Goal: Answer question/provide support: Share knowledge or assist other users

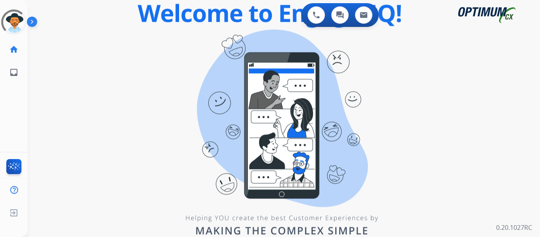
click at [174, 93] on div "0 Voice Interactions 0 Chat Interactions 0 Email Interactions swap_horiz Break …" at bounding box center [284, 118] width 513 height 237
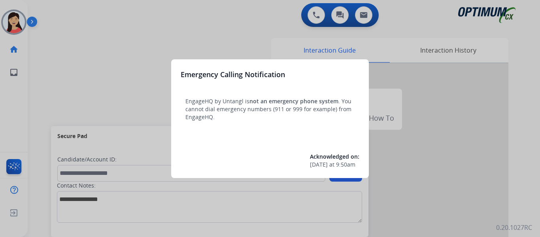
click at [73, 63] on div at bounding box center [270, 118] width 540 height 237
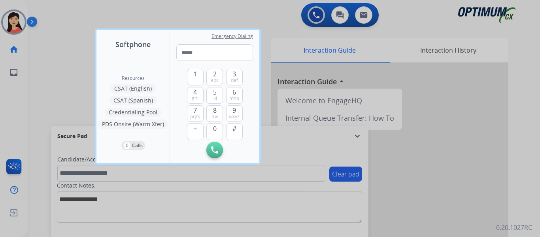
click at [56, 66] on div at bounding box center [270, 118] width 540 height 237
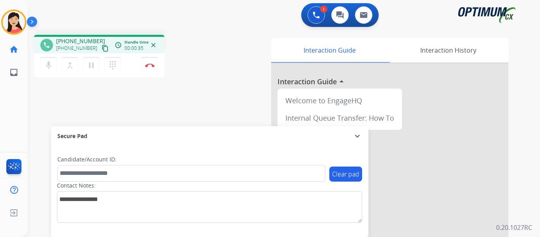
drag, startPoint x: 58, startPoint y: 111, endPoint x: 94, endPoint y: 52, distance: 68.7
click at [58, 111] on div "phone [PHONE_NUMBER] [PHONE_NUMBER] content_copy access_time Call metrics Queue…" at bounding box center [275, 193] width 494 height 330
click at [102, 49] on mat-icon "content_copy" at bounding box center [105, 48] width 7 height 7
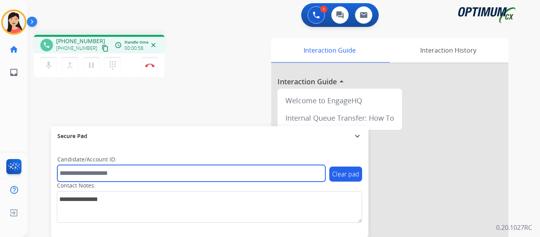
click at [178, 179] on input "text" at bounding box center [191, 173] width 268 height 17
paste input "*******"
type input "*******"
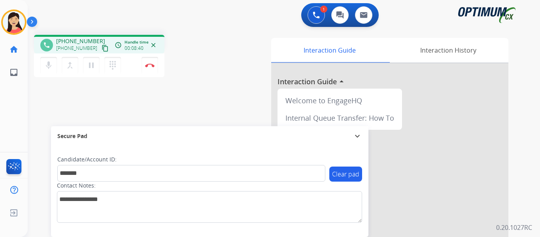
click at [61, 91] on div "phone [PHONE_NUMBER] [PHONE_NUMBER] content_copy access_time Call metrics Queue…" at bounding box center [275, 193] width 494 height 330
click at [151, 64] on img at bounding box center [149, 65] width 9 height 4
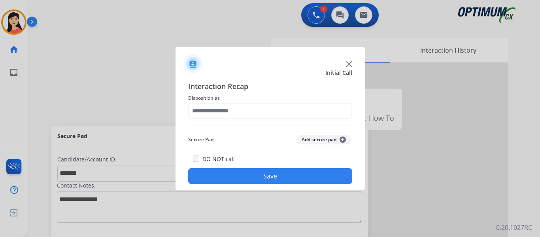
click at [332, 140] on button "Add secure pad +" at bounding box center [324, 139] width 54 height 9
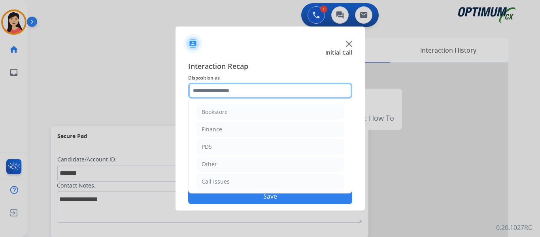
click at [253, 91] on input "text" at bounding box center [270, 91] width 164 height 16
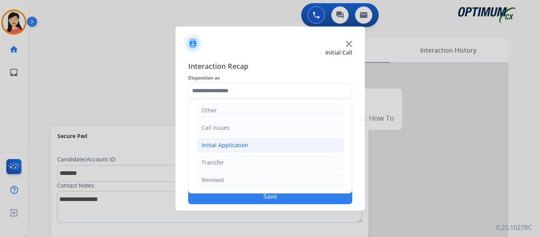
click at [249, 150] on li "Initial Application" at bounding box center [271, 145] width 148 height 15
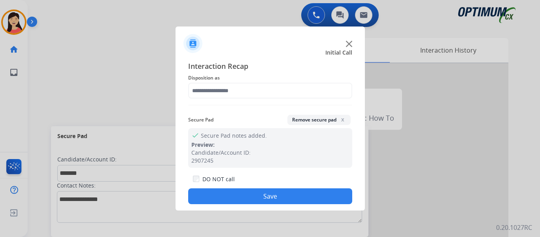
click at [230, 183] on div "DO NOT call" at bounding box center [214, 178] width 42 height 9
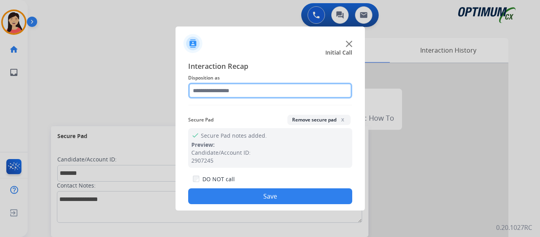
click at [235, 95] on input "text" at bounding box center [270, 91] width 164 height 16
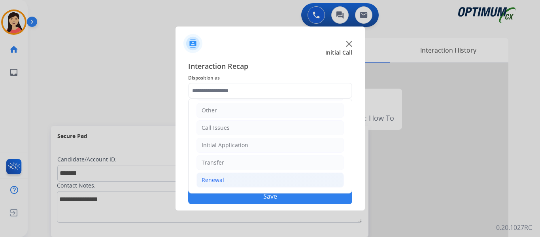
click at [223, 178] on div "Renewal" at bounding box center [213, 180] width 23 height 8
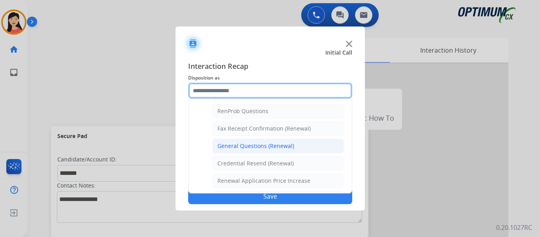
scroll to position [212, 0]
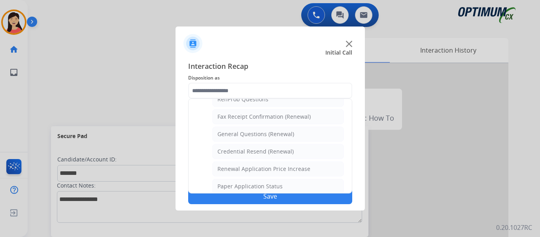
click at [294, 132] on li "General Questions (Renewal)" at bounding box center [278, 134] width 132 height 15
type input "**********"
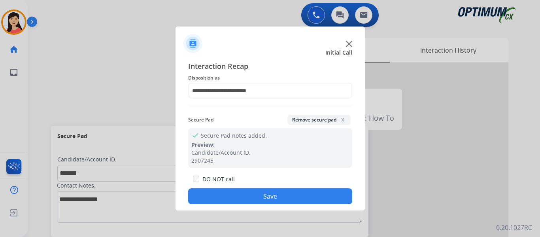
click at [288, 191] on button "Save" at bounding box center [270, 196] width 164 height 16
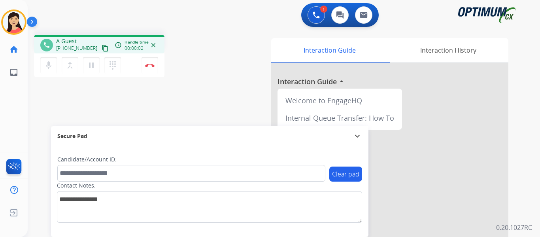
drag, startPoint x: 96, startPoint y: 50, endPoint x: 386, endPoint y: 139, distance: 303.4
click at [102, 50] on mat-icon "content_copy" at bounding box center [105, 48] width 7 height 7
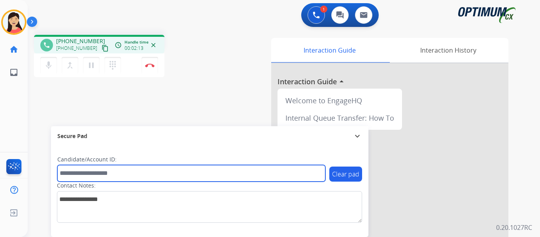
click at [246, 175] on input "text" at bounding box center [191, 173] width 268 height 17
paste input "*******"
type input "*******"
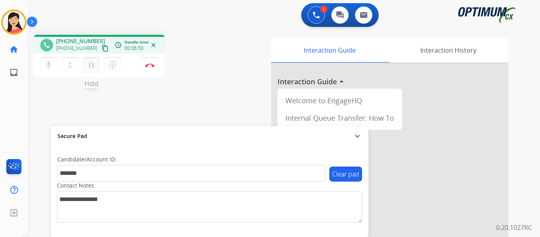
click at [93, 66] on mat-icon "pause" at bounding box center [91, 65] width 9 height 9
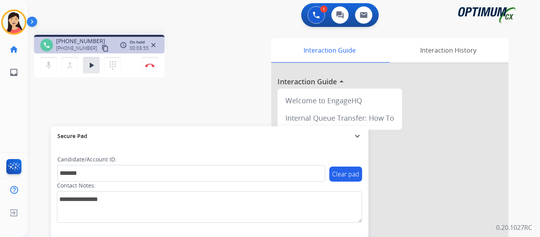
click at [69, 102] on div "phone [PHONE_NUMBER] [PHONE_NUMBER] content_copy access_time Call metrics Queue…" at bounding box center [275, 193] width 494 height 330
click at [99, 63] on button "play_arrow Hold" at bounding box center [91, 65] width 17 height 17
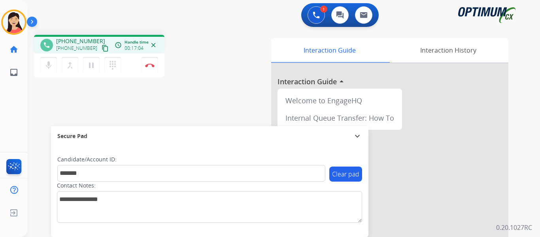
click at [60, 112] on div "phone [PHONE_NUMBER] [PHONE_NUMBER] content_copy access_time Call metrics Queue…" at bounding box center [275, 193] width 494 height 330
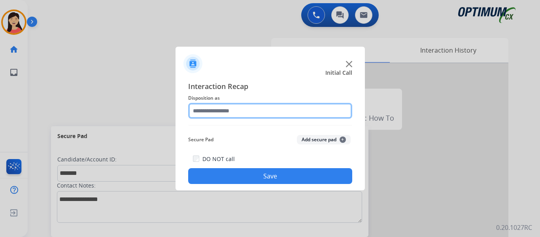
click at [258, 111] on input "text" at bounding box center [270, 111] width 164 height 16
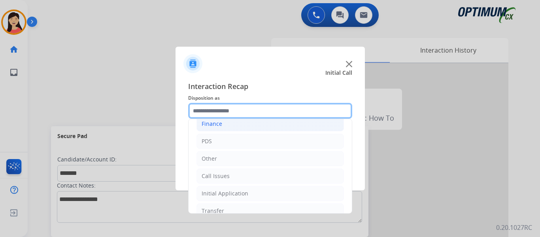
scroll to position [40, 0]
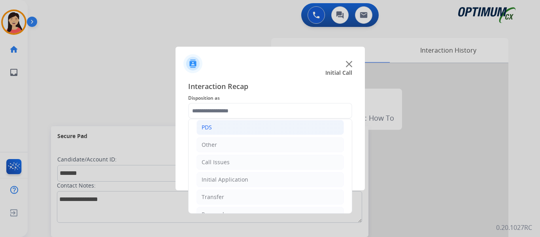
click at [217, 128] on li "PDS" at bounding box center [271, 127] width 148 height 15
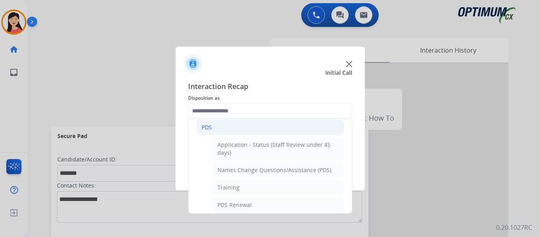
click at [217, 128] on li "PDS" at bounding box center [271, 127] width 148 height 15
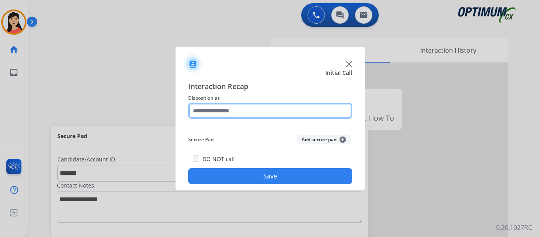
click at [229, 110] on input "text" at bounding box center [270, 111] width 164 height 16
click at [237, 107] on input "text" at bounding box center [270, 111] width 164 height 16
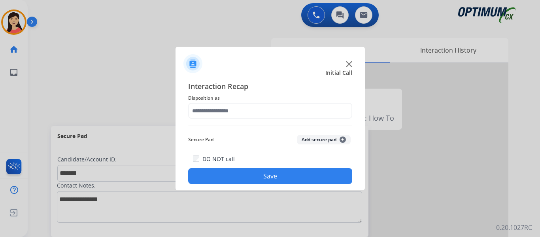
click at [317, 140] on button "Add secure pad +" at bounding box center [324, 139] width 54 height 9
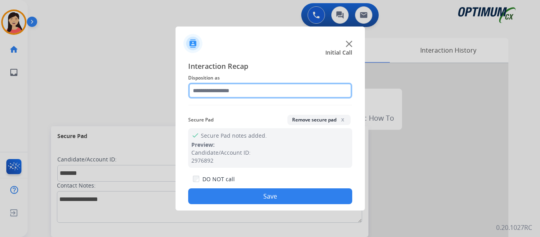
click at [248, 97] on input "text" at bounding box center [270, 91] width 164 height 16
click at [248, 89] on input "text" at bounding box center [270, 91] width 164 height 16
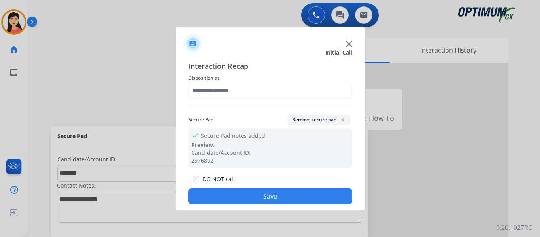
click at [260, 114] on div "Secure Pad Remove secure pad x" at bounding box center [270, 120] width 164 height 17
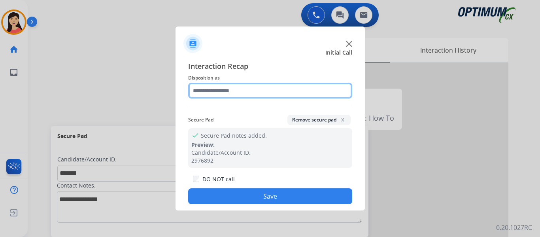
click at [247, 90] on input "text" at bounding box center [270, 91] width 164 height 16
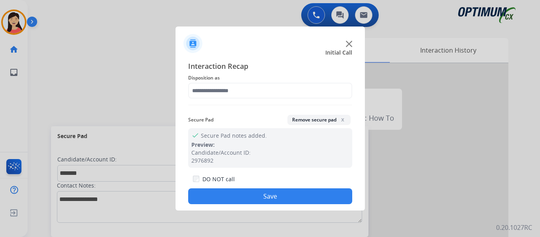
click at [278, 57] on div "Interaction Recap Disposition as Secure Pad Remove secure pad x check Secure Pa…" at bounding box center [271, 132] width 190 height 156
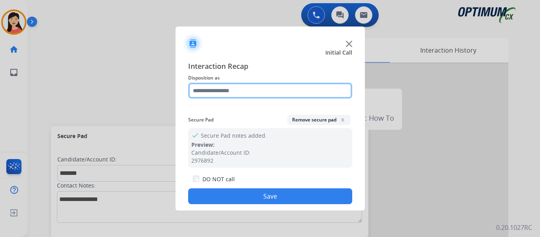
click at [277, 91] on input "text" at bounding box center [270, 91] width 164 height 16
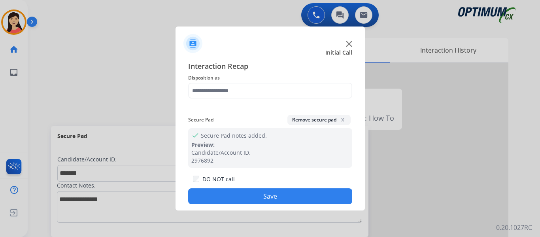
click at [276, 194] on button "Save" at bounding box center [270, 196] width 164 height 16
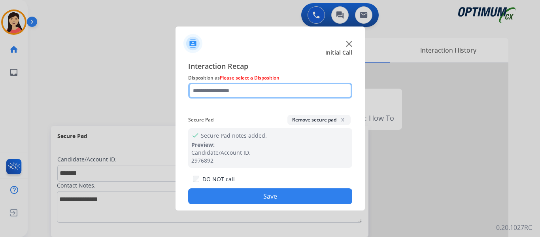
click at [252, 91] on input "text" at bounding box center [270, 91] width 164 height 16
click at [249, 88] on input "text" at bounding box center [270, 91] width 164 height 16
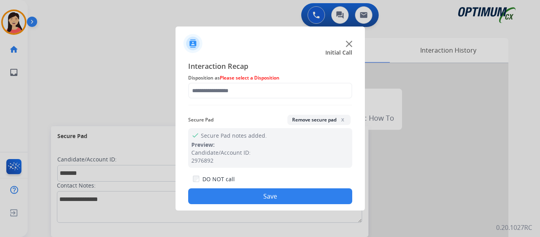
click at [282, 99] on div "Interaction Recap Disposition as Please select a Disposition Secure Pad Remove …" at bounding box center [270, 133] width 164 height 144
click at [340, 117] on span "x" at bounding box center [343, 119] width 6 height 6
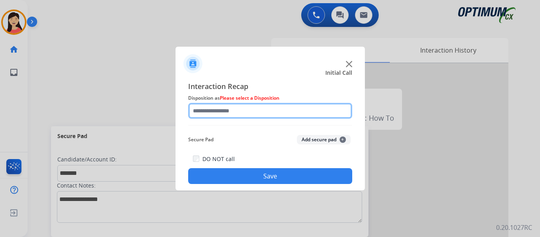
click at [286, 108] on input "text" at bounding box center [270, 111] width 164 height 16
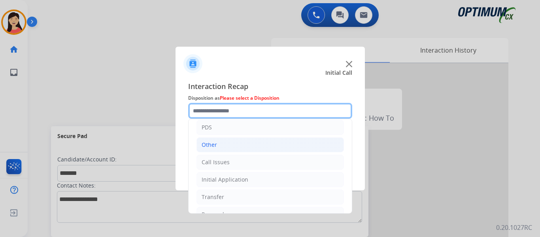
scroll to position [54, 0]
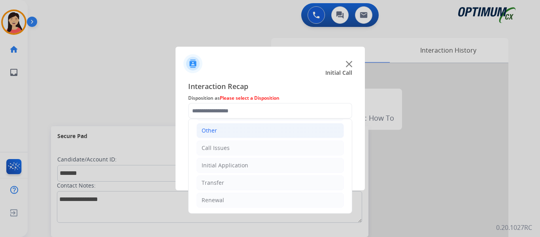
click at [230, 133] on li "Other" at bounding box center [271, 130] width 148 height 15
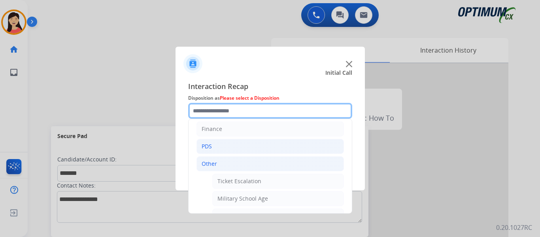
scroll to position [14, 0]
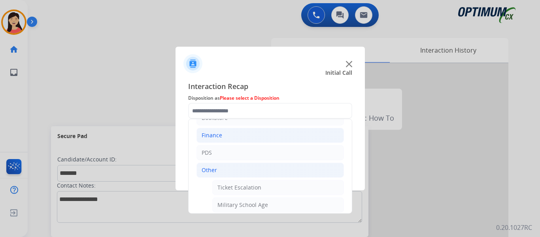
click at [220, 134] on div "Finance" at bounding box center [212, 135] width 21 height 8
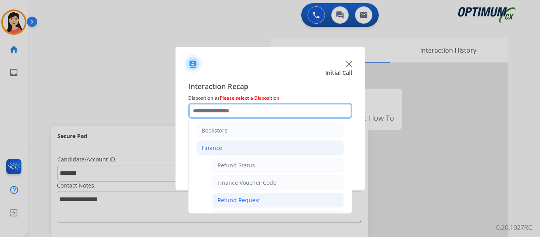
scroll to position [0, 0]
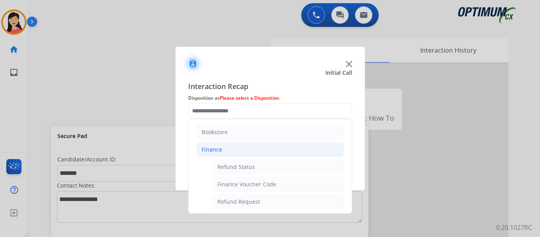
click at [233, 149] on li "Finance" at bounding box center [271, 149] width 148 height 15
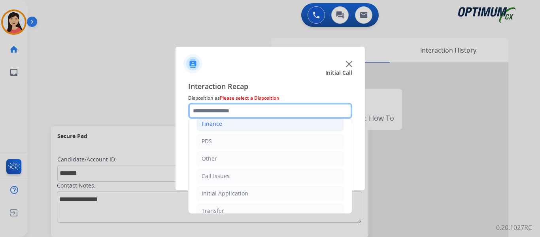
scroll to position [40, 0]
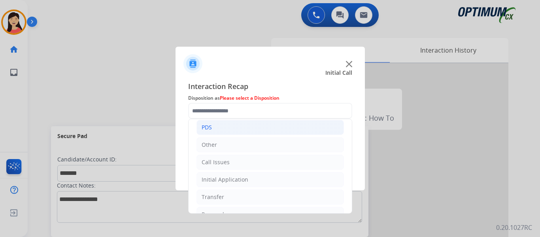
click at [225, 128] on li "PDS" at bounding box center [271, 127] width 148 height 15
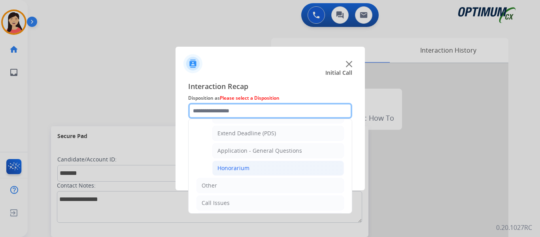
scroll to position [237, 0]
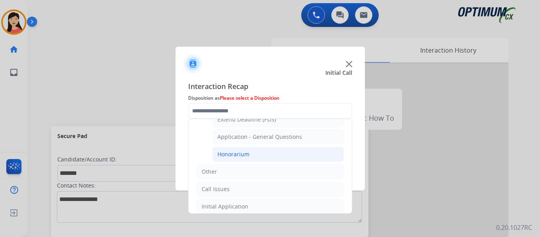
click at [281, 152] on li "Honorarium" at bounding box center [278, 154] width 132 height 15
type input "**********"
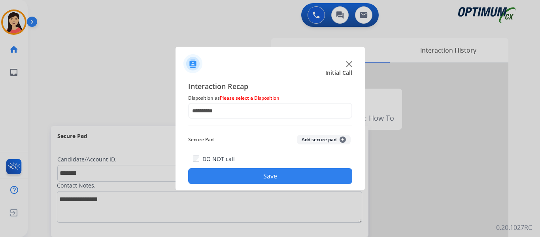
click at [308, 142] on button "Add secure pad +" at bounding box center [324, 139] width 54 height 9
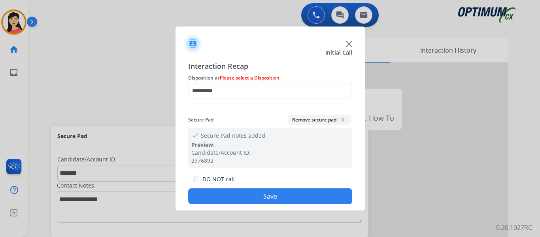
click at [315, 201] on button "Save" at bounding box center [270, 196] width 164 height 16
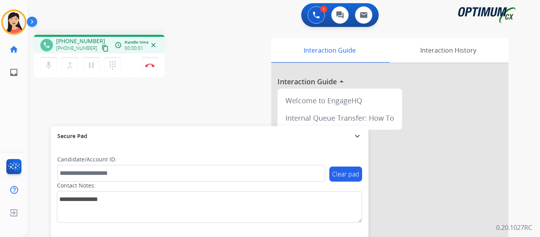
click at [102, 46] on mat-icon "content_copy" at bounding box center [105, 48] width 7 height 7
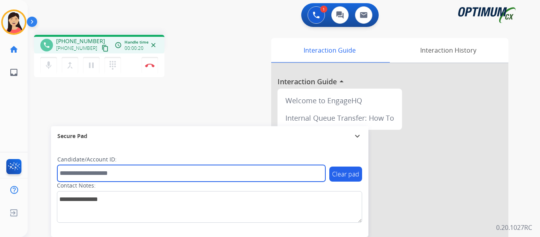
click at [206, 177] on input "text" at bounding box center [191, 173] width 268 height 17
paste input "*******"
type input "*******"
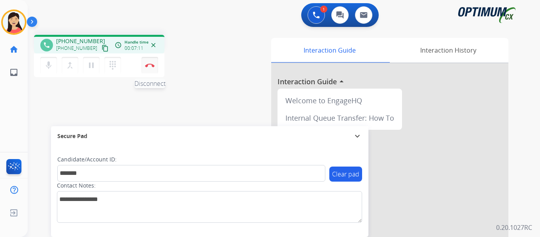
click at [150, 66] on img at bounding box center [149, 65] width 9 height 4
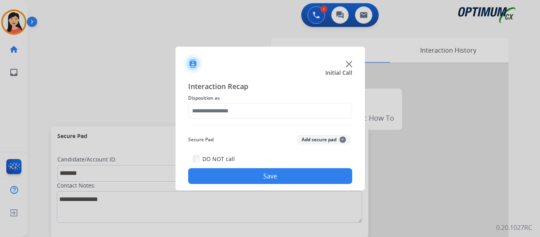
click at [328, 138] on button "Add secure pad +" at bounding box center [324, 139] width 54 height 9
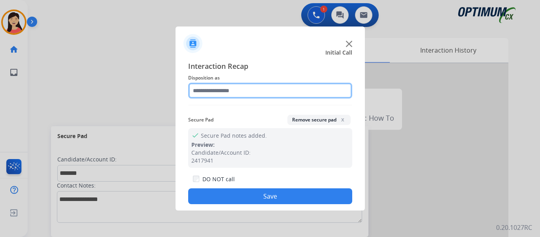
click at [269, 96] on input "text" at bounding box center [270, 91] width 164 height 16
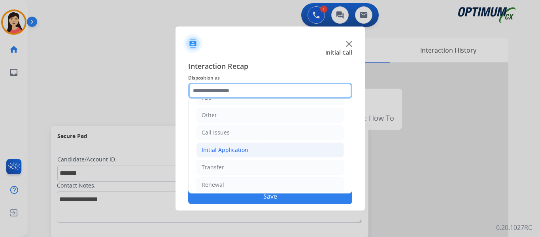
scroll to position [54, 0]
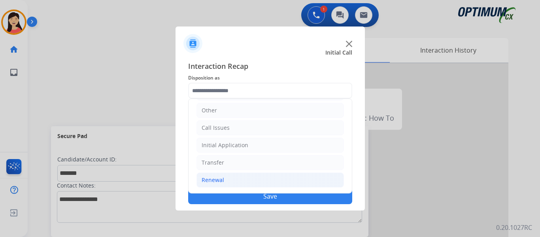
click at [218, 182] on div "Renewal" at bounding box center [213, 180] width 23 height 8
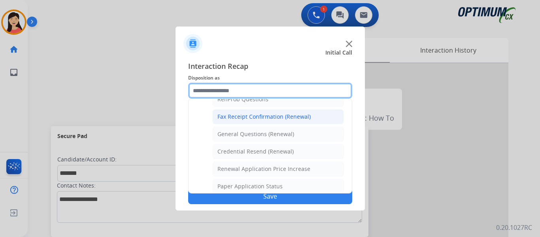
scroll to position [252, 0]
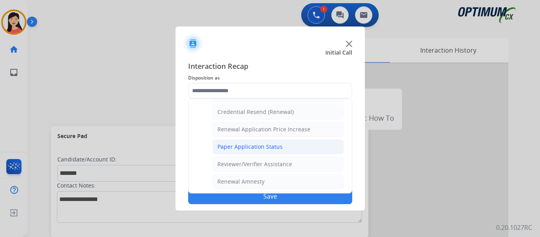
click at [289, 145] on li "Paper Application Status" at bounding box center [278, 146] width 132 height 15
type input "**********"
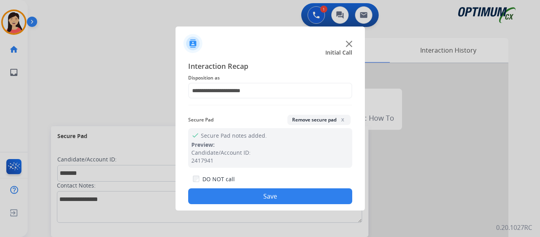
click at [310, 195] on button "Save" at bounding box center [270, 196] width 164 height 16
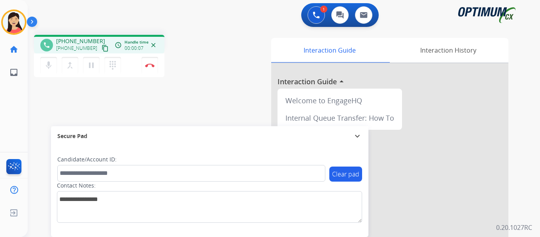
click at [102, 49] on mat-icon "content_copy" at bounding box center [105, 48] width 7 height 7
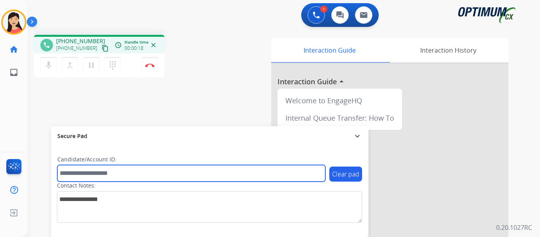
click at [248, 174] on input "text" at bounding box center [191, 173] width 268 height 17
paste input "*********"
type input "*********"
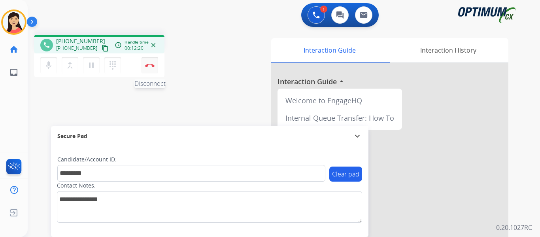
click at [147, 62] on button "Disconnect" at bounding box center [150, 65] width 17 height 17
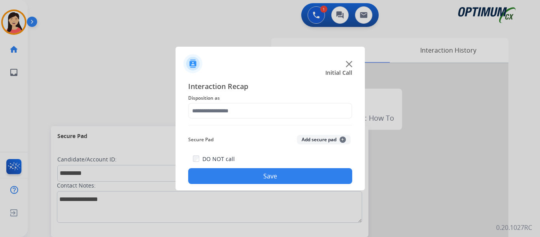
click at [302, 139] on button "Add secure pad +" at bounding box center [324, 139] width 54 height 9
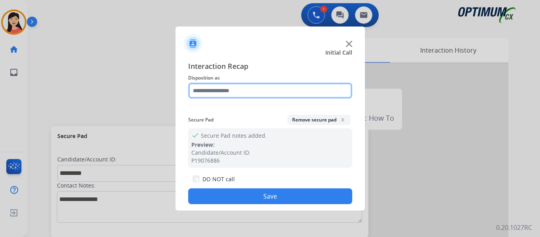
click at [244, 92] on input "text" at bounding box center [270, 91] width 164 height 16
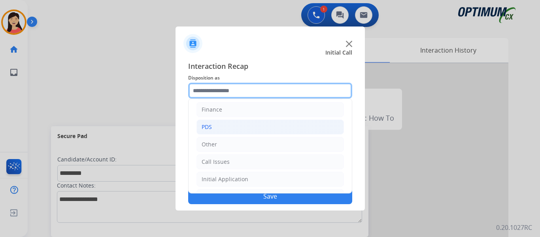
scroll to position [54, 0]
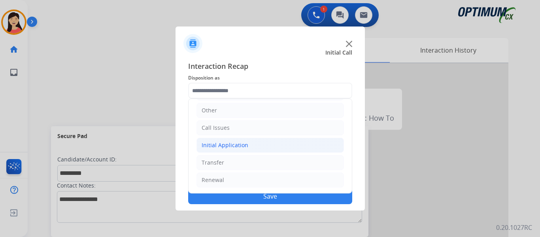
click at [241, 141] on li "Initial Application" at bounding box center [271, 145] width 148 height 15
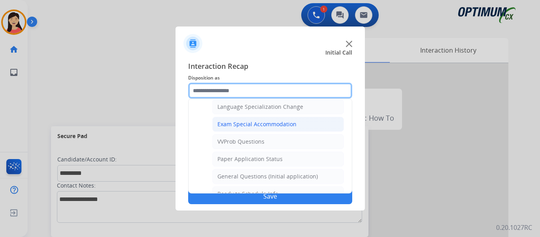
scroll to position [410, 0]
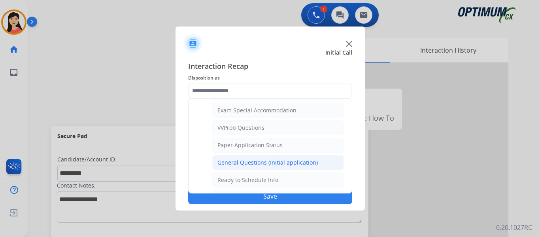
click at [268, 162] on div "General Questions (Initial application)" at bounding box center [268, 163] width 100 height 8
type input "**********"
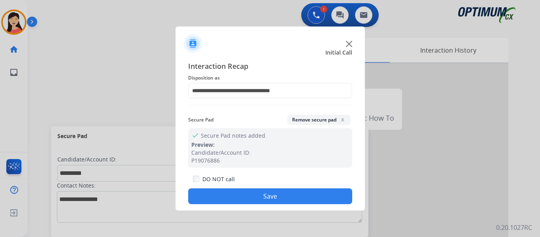
click at [296, 193] on button "Save" at bounding box center [270, 196] width 164 height 16
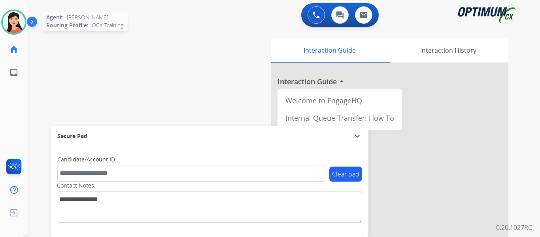
drag, startPoint x: 14, startPoint y: 24, endPoint x: 25, endPoint y: 30, distance: 11.9
click at [14, 24] on img at bounding box center [14, 22] width 22 height 22
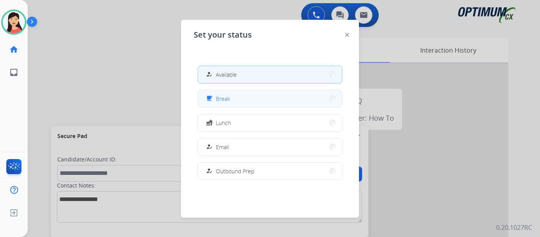
click at [261, 98] on button "free_breakfast Break" at bounding box center [270, 98] width 144 height 17
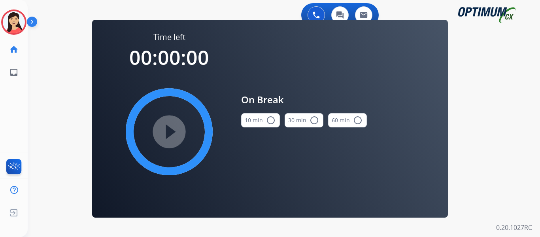
click at [270, 118] on mat-icon "radio_button_unchecked" at bounding box center [270, 120] width 9 height 9
click at [167, 128] on mat-icon "play_circle_filled" at bounding box center [169, 131] width 9 height 9
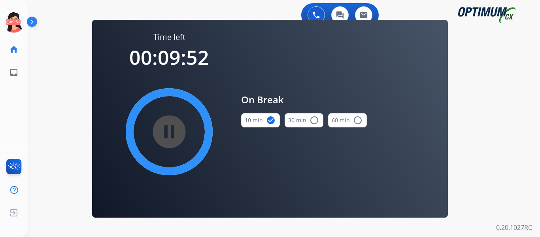
click at [61, 93] on div "0 Voice Interactions 0 Chat Interactions 0 Email Interactions swap_horiz Break …" at bounding box center [284, 118] width 513 height 237
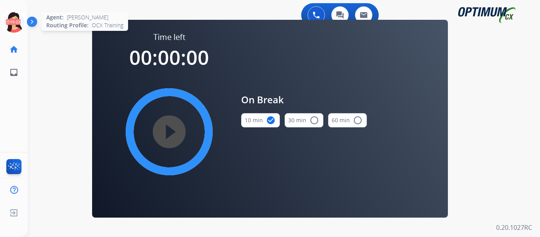
click at [21, 23] on icon at bounding box center [14, 22] width 26 height 26
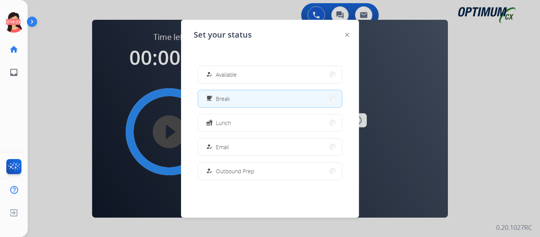
click at [216, 71] on div "how_to_reg" at bounding box center [210, 74] width 11 height 9
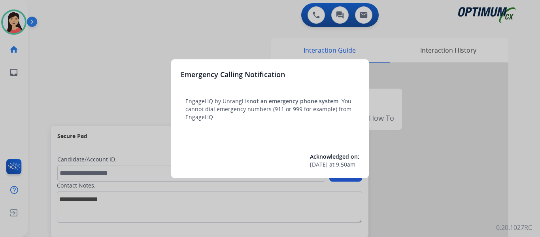
click at [44, 54] on div at bounding box center [270, 118] width 540 height 237
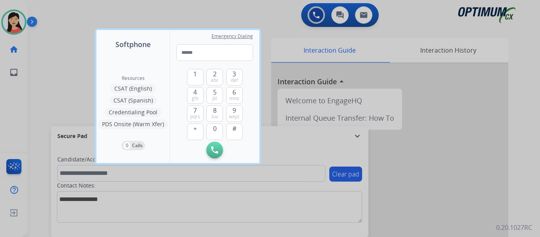
click at [50, 55] on div at bounding box center [270, 118] width 540 height 237
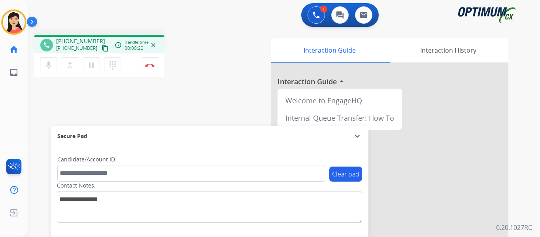
click at [102, 48] on mat-icon "content_copy" at bounding box center [105, 48] width 7 height 7
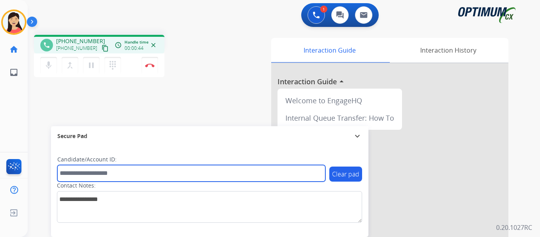
drag, startPoint x: 132, startPoint y: 175, endPoint x: 209, endPoint y: 183, distance: 77.2
click at [132, 175] on input "text" at bounding box center [191, 173] width 268 height 17
paste input "*******"
type input "*******"
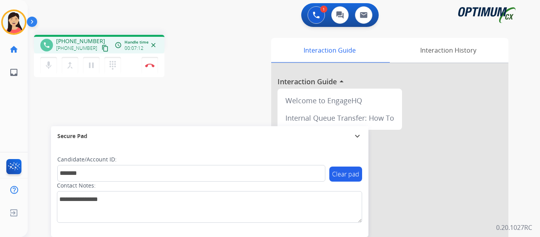
click at [40, 104] on div "phone +19183973064 +19183973064 content_copy access_time Call metrics Queue 00:…" at bounding box center [275, 193] width 494 height 330
click at [147, 64] on img at bounding box center [149, 65] width 9 height 4
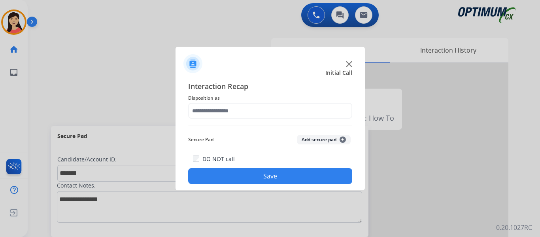
click at [317, 140] on button "Add secure pad +" at bounding box center [324, 139] width 54 height 9
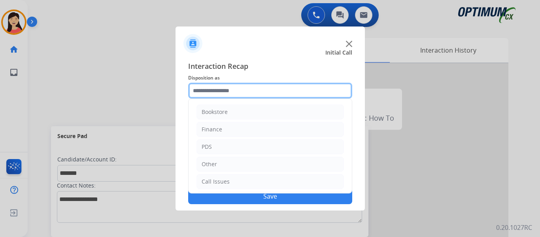
click at [236, 89] on input "text" at bounding box center [270, 91] width 164 height 16
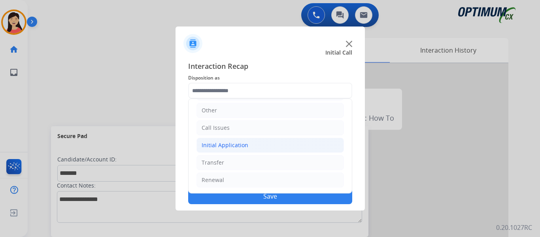
click at [220, 146] on div "Initial Application" at bounding box center [225, 145] width 47 height 8
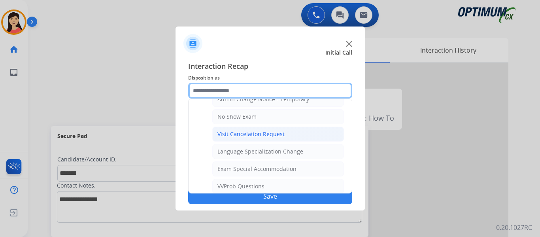
scroll to position [410, 0]
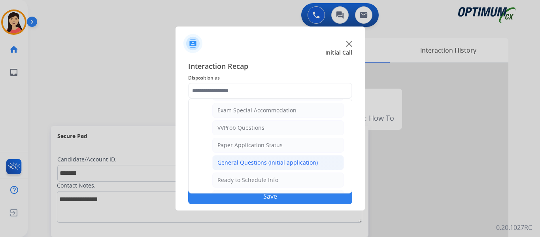
click at [266, 156] on li "General Questions (Initial application)" at bounding box center [278, 162] width 132 height 15
type input "**********"
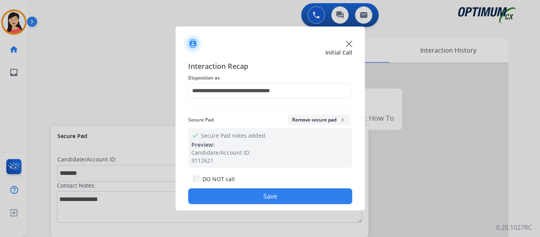
click at [313, 196] on button "Save" at bounding box center [270, 196] width 164 height 16
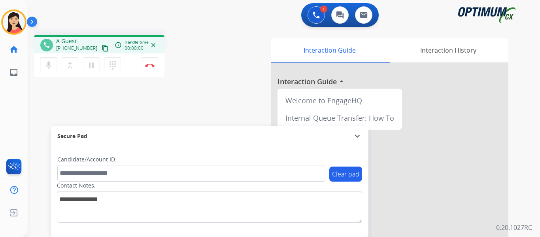
click at [102, 46] on mat-icon "content_copy" at bounding box center [105, 48] width 7 height 7
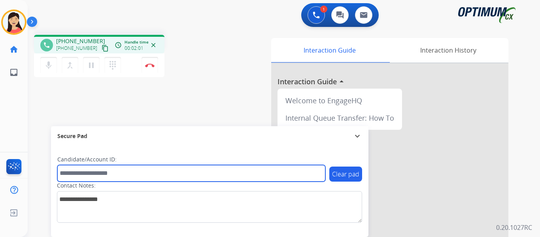
click at [154, 175] on input "text" at bounding box center [191, 173] width 268 height 17
paste input "*******"
type input "*******"
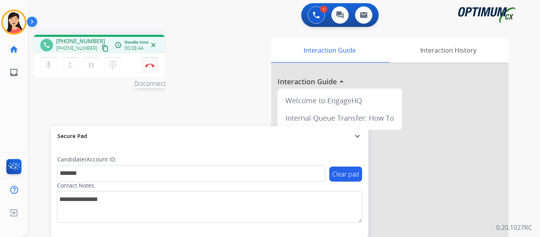
click at [148, 68] on button "Disconnect" at bounding box center [150, 65] width 17 height 17
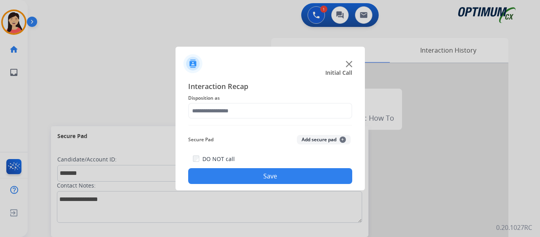
click at [325, 138] on button "Add secure pad +" at bounding box center [324, 139] width 54 height 9
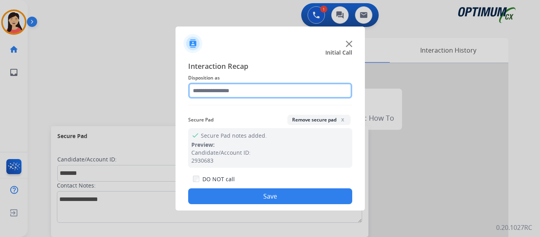
click at [226, 87] on input "text" at bounding box center [270, 91] width 164 height 16
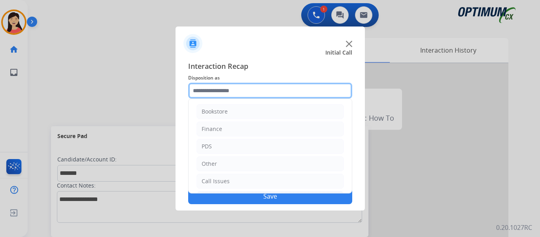
scroll to position [0, 0]
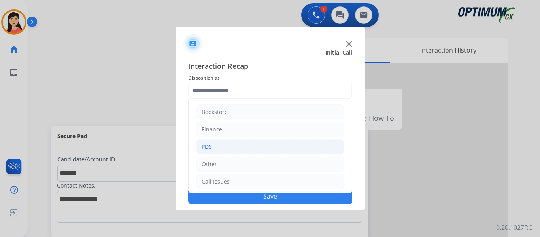
click at [207, 144] on div "PDS" at bounding box center [207, 147] width 10 height 8
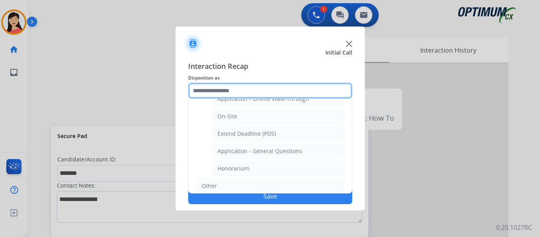
scroll to position [198, 0]
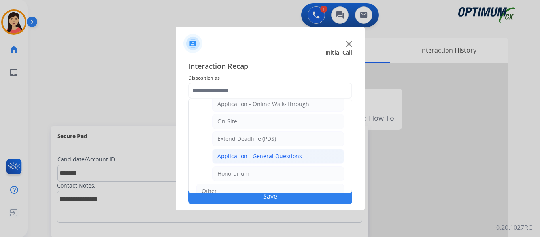
click at [251, 160] on div "Application - General Questions" at bounding box center [260, 156] width 85 height 8
type input "**********"
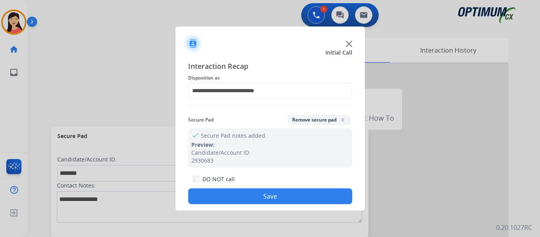
click at [265, 192] on button "Save" at bounding box center [270, 196] width 164 height 16
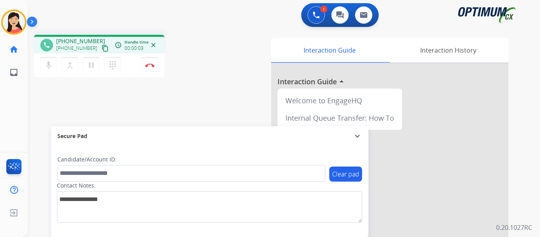
click at [102, 47] on mat-icon "content_copy" at bounding box center [105, 48] width 7 height 7
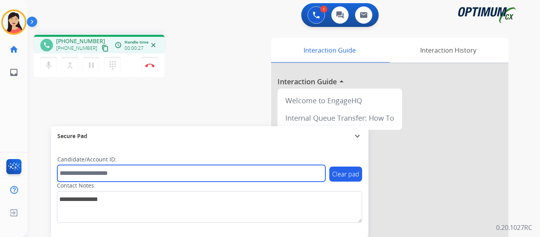
click at [124, 171] on input "text" at bounding box center [191, 173] width 268 height 17
paste input "*******"
type input "*******"
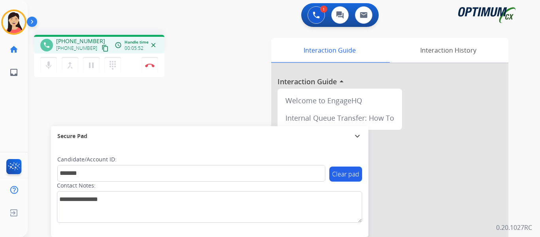
click at [51, 95] on div "phone +19733916376 +19733916376 content_copy access_time Call metrics Queue 00:…" at bounding box center [275, 193] width 494 height 330
click at [152, 66] on img at bounding box center [149, 65] width 9 height 4
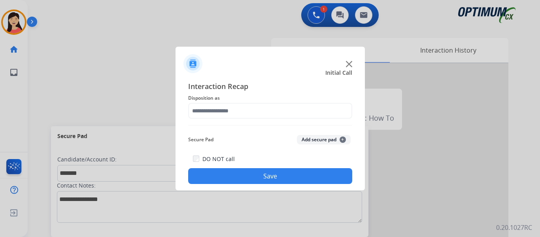
click at [310, 136] on button "Add secure pad +" at bounding box center [324, 139] width 54 height 9
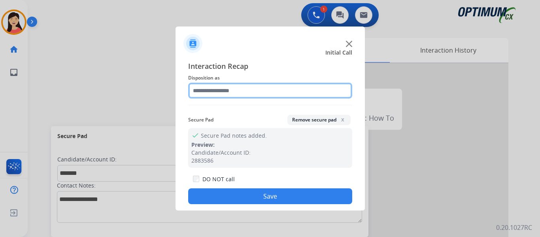
click at [246, 85] on input "text" at bounding box center [270, 91] width 164 height 16
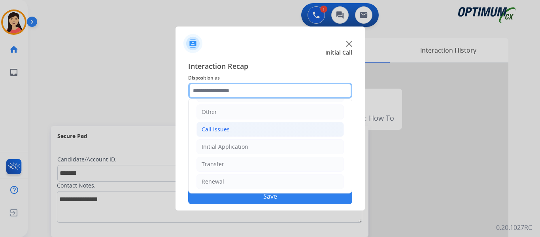
scroll to position [54, 0]
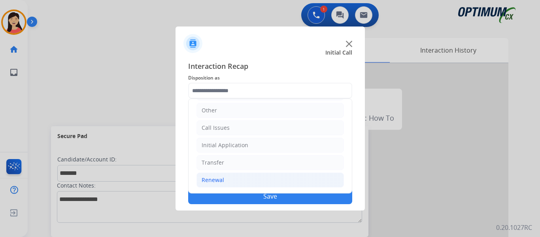
click at [228, 181] on li "Renewal" at bounding box center [271, 180] width 148 height 15
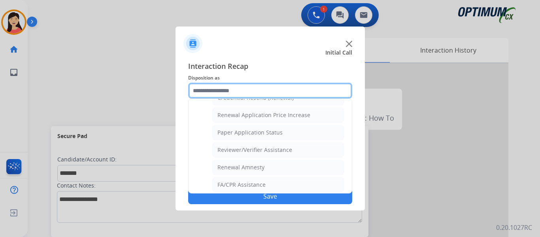
scroll to position [226, 0]
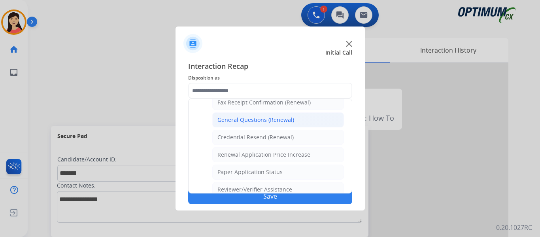
click at [267, 119] on div "General Questions (Renewal)" at bounding box center [256, 120] width 77 height 8
type input "**********"
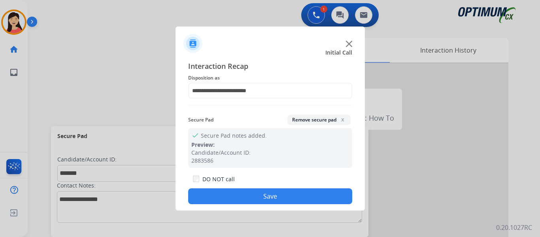
click at [298, 196] on button "Save" at bounding box center [270, 196] width 164 height 16
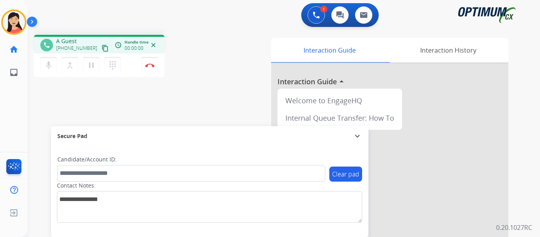
click at [102, 47] on mat-icon "content_copy" at bounding box center [105, 48] width 7 height 7
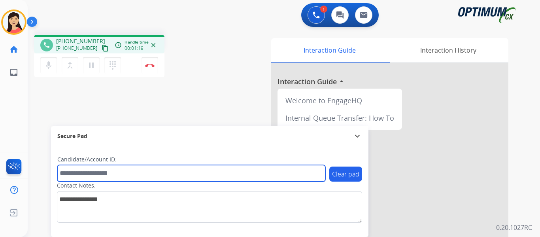
click at [178, 169] on input "text" at bounding box center [191, 173] width 268 height 17
paste input "*******"
type input "*******"
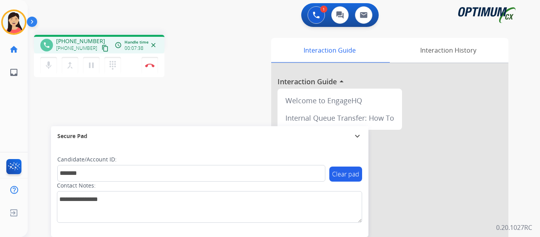
drag, startPoint x: 150, startPoint y: 66, endPoint x: 190, endPoint y: 66, distance: 39.2
click at [150, 66] on img at bounding box center [149, 65] width 9 height 4
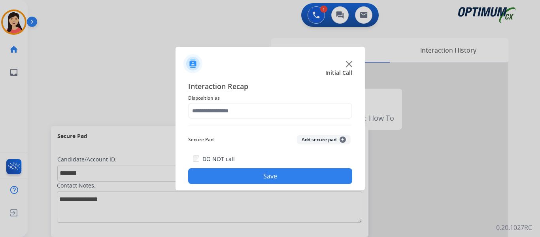
click at [324, 140] on button "Add secure pad +" at bounding box center [324, 139] width 54 height 9
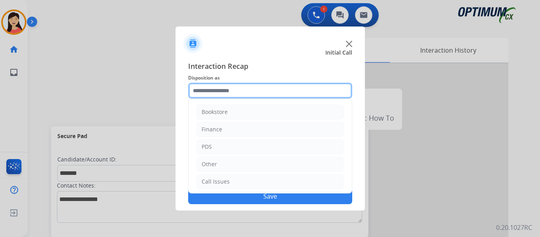
click at [222, 93] on input "text" at bounding box center [270, 91] width 164 height 16
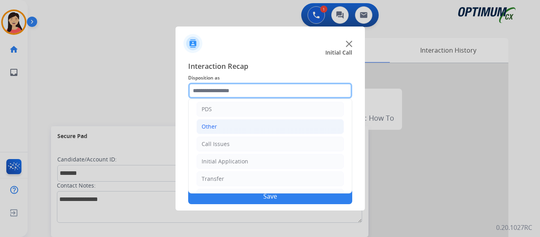
scroll to position [54, 0]
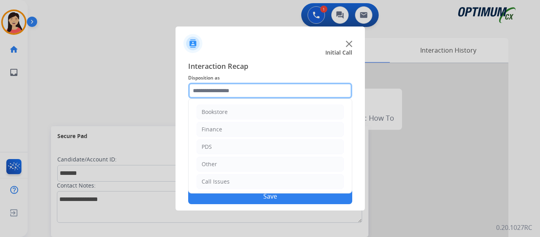
click at [204, 94] on input "text" at bounding box center [270, 91] width 164 height 16
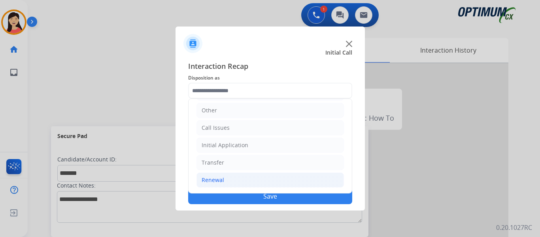
click at [219, 177] on div "Renewal" at bounding box center [213, 180] width 23 height 8
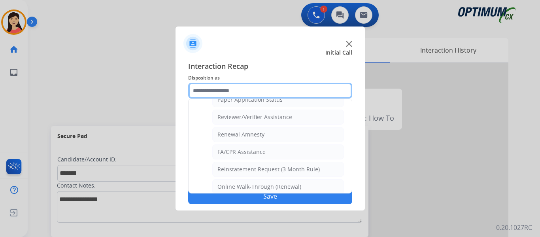
scroll to position [305, 0]
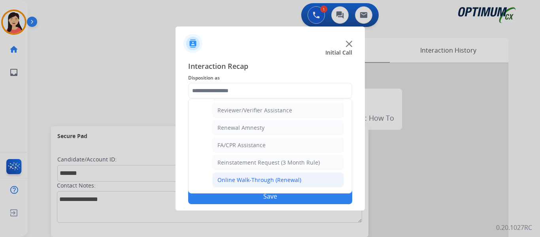
click at [268, 180] on div "Online Walk-Through (Renewal)" at bounding box center [260, 180] width 84 height 8
type input "**********"
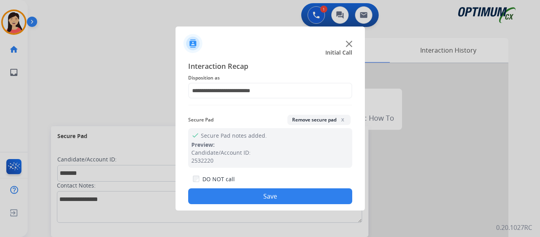
click at [287, 197] on button "Save" at bounding box center [270, 196] width 164 height 16
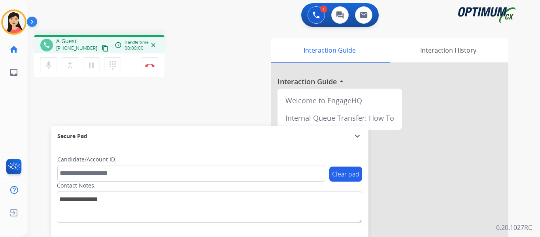
click at [102, 51] on mat-icon "content_copy" at bounding box center [105, 48] width 7 height 7
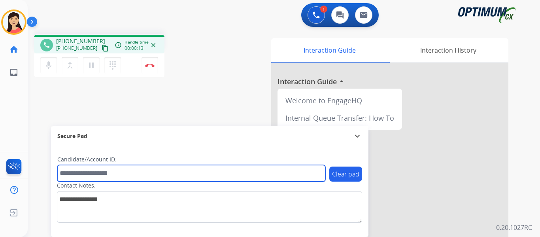
click at [236, 167] on input "text" at bounding box center [191, 173] width 268 height 17
paste input "*******"
type input "*******"
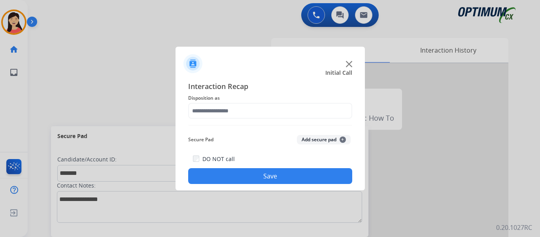
click at [315, 143] on button "Add secure pad +" at bounding box center [324, 139] width 54 height 9
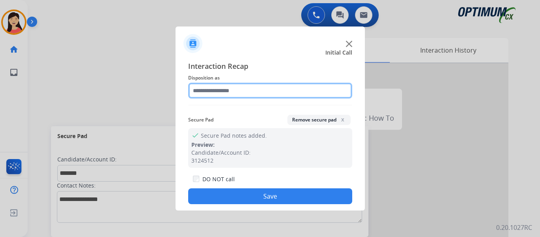
click at [249, 91] on input "text" at bounding box center [270, 91] width 164 height 16
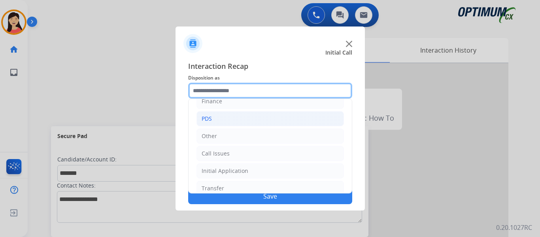
scroll to position [54, 0]
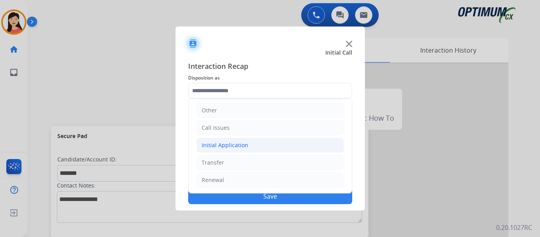
click at [235, 145] on div "Initial Application" at bounding box center [225, 145] width 47 height 8
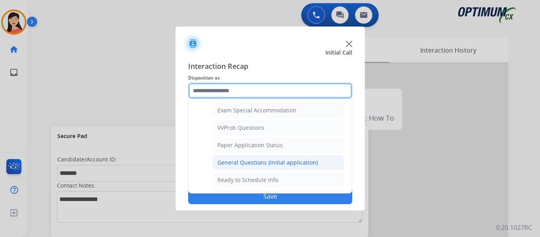
scroll to position [449, 0]
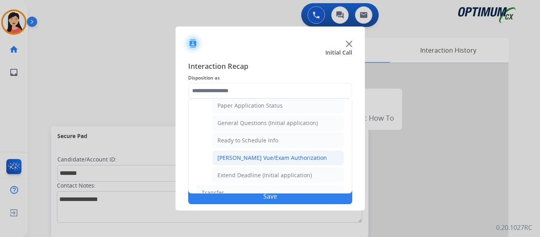
click at [292, 157] on div "[PERSON_NAME] Vue/Exam Authorization" at bounding box center [273, 158] width 110 height 8
type input "**********"
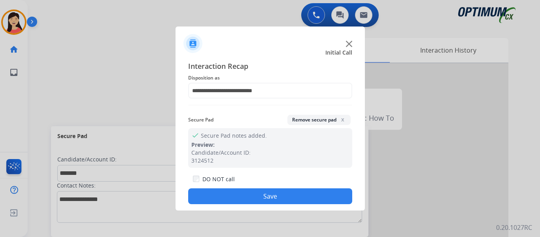
click at [313, 199] on button "Save" at bounding box center [270, 196] width 164 height 16
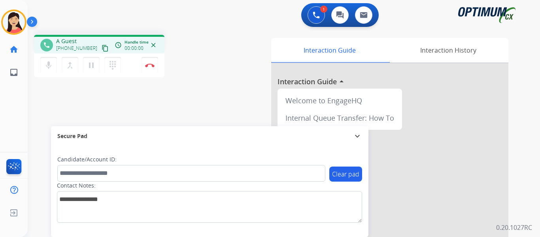
drag, startPoint x: 96, startPoint y: 49, endPoint x: 125, endPoint y: 51, distance: 29.3
click at [102, 49] on mat-icon "content_copy" at bounding box center [105, 48] width 7 height 7
click at [148, 67] on img at bounding box center [149, 65] width 9 height 4
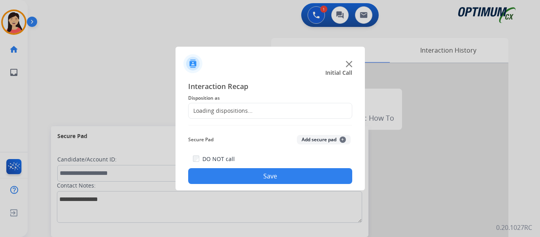
click at [271, 108] on div "Loading dispositions..." at bounding box center [270, 111] width 164 height 16
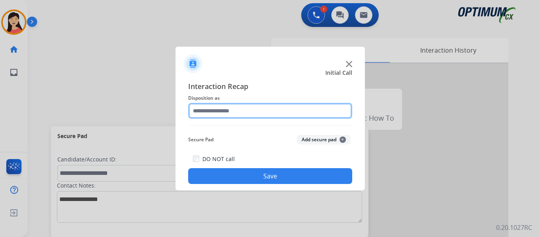
click at [226, 108] on input "text" at bounding box center [270, 111] width 164 height 16
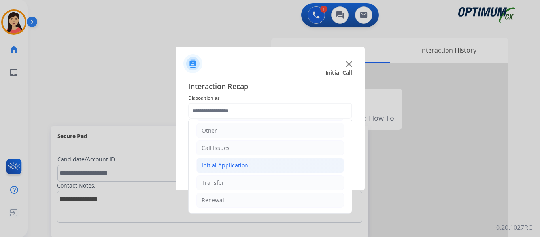
click at [249, 165] on li "Initial Application" at bounding box center [271, 165] width 148 height 15
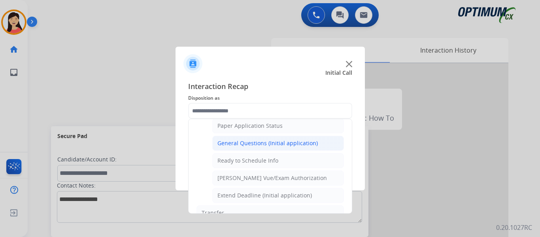
click at [300, 148] on li "General Questions (Initial application)" at bounding box center [278, 143] width 132 height 15
type input "**********"
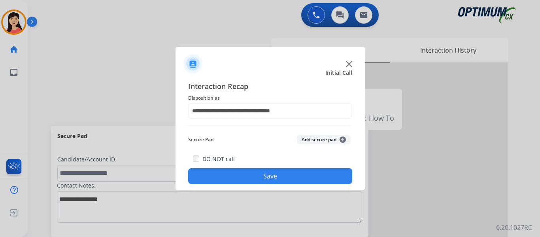
click at [317, 178] on button "Save" at bounding box center [270, 176] width 164 height 16
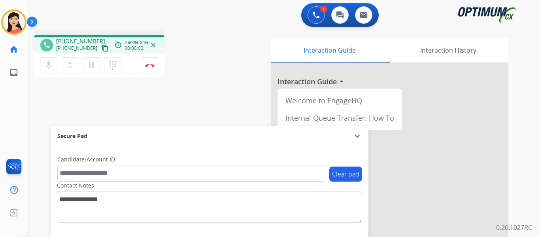
click at [102, 47] on mat-icon "content_copy" at bounding box center [105, 48] width 7 height 7
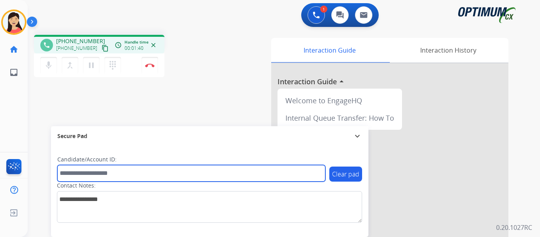
click at [143, 174] on input "text" at bounding box center [191, 173] width 268 height 17
paste input "*******"
type input "*******"
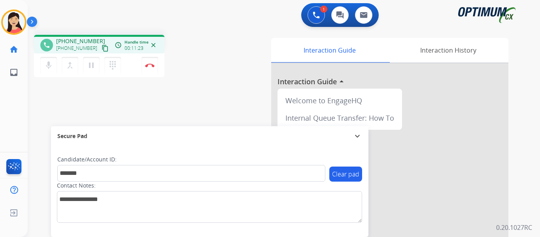
click at [60, 95] on div "phone +16148554885 +16148554885 content_copy access_time Call metrics Queue 00:…" at bounding box center [275, 193] width 494 height 330
click at [151, 66] on img at bounding box center [149, 65] width 9 height 4
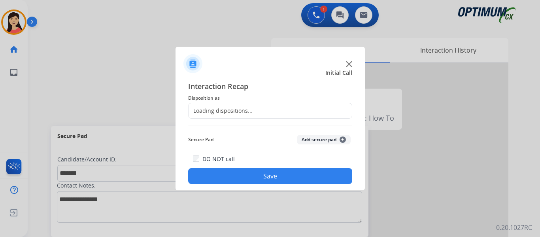
click at [318, 136] on button "Add secure pad +" at bounding box center [324, 139] width 54 height 9
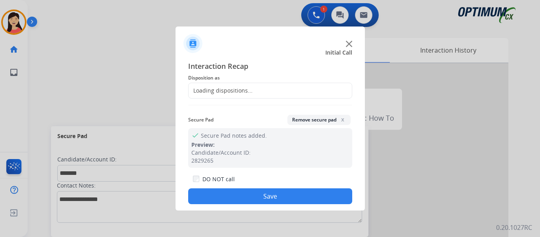
click at [246, 92] on div "Loading dispositions..." at bounding box center [221, 91] width 64 height 8
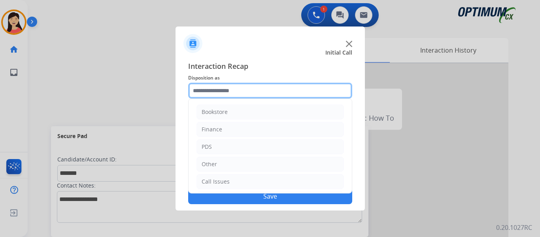
click at [243, 93] on input "text" at bounding box center [270, 91] width 164 height 16
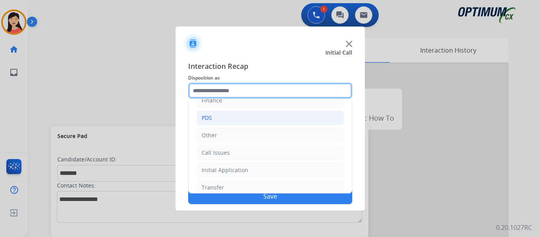
scroll to position [54, 0]
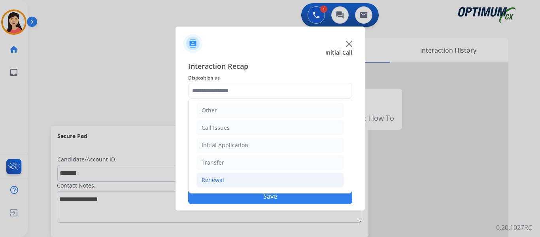
click at [240, 180] on li "Renewal" at bounding box center [271, 180] width 148 height 15
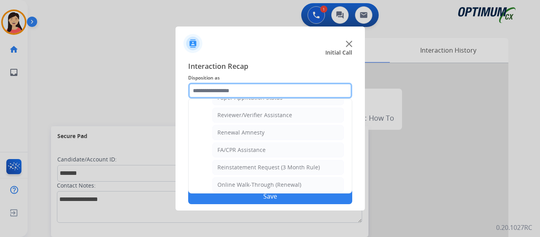
scroll to position [305, 0]
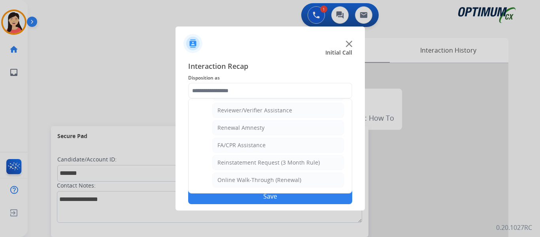
click at [283, 180] on div "Online Walk-Through (Renewal)" at bounding box center [260, 180] width 84 height 8
type input "**********"
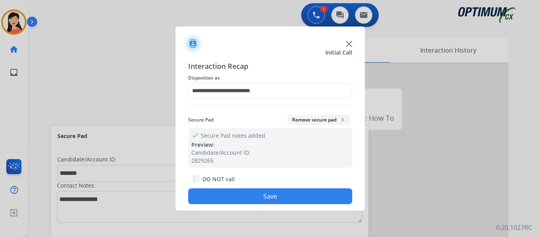
click at [296, 199] on button "Save" at bounding box center [270, 196] width 164 height 16
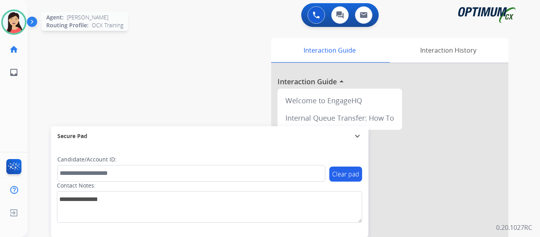
click at [16, 21] on img at bounding box center [14, 22] width 22 height 22
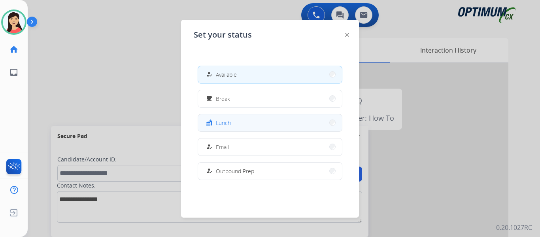
click at [240, 127] on button "fastfood Lunch" at bounding box center [270, 122] width 144 height 17
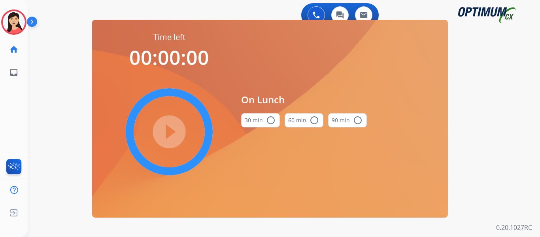
drag, startPoint x: 256, startPoint y: 121, endPoint x: 251, endPoint y: 121, distance: 4.8
click at [256, 120] on button "30 min radio_button_unchecked" at bounding box center [260, 120] width 39 height 14
click at [165, 135] on mat-icon "play_circle_filled" at bounding box center [169, 131] width 9 height 9
